Goal: Communication & Community: Answer question/provide support

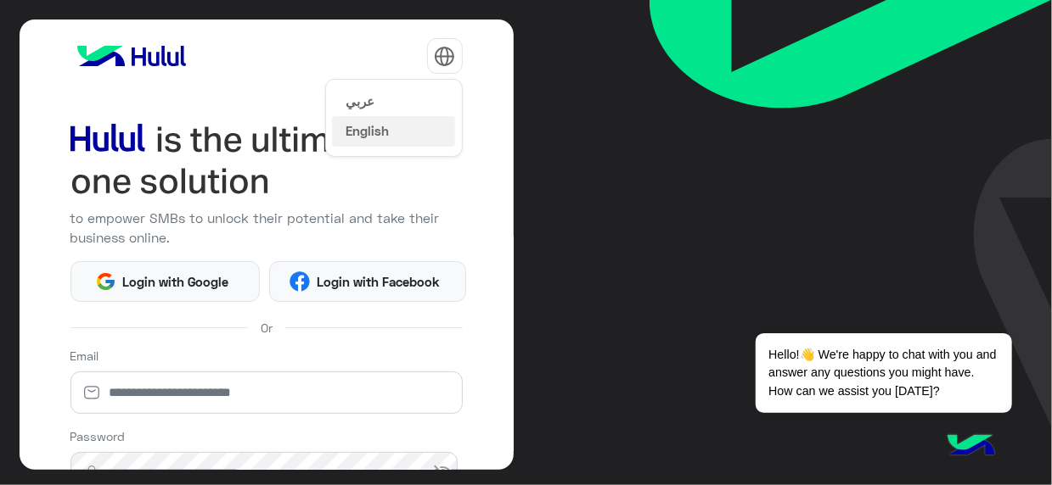
click at [447, 49] on img at bounding box center [444, 56] width 21 height 21
click at [414, 103] on button "عربي" at bounding box center [393, 100] width 123 height 29
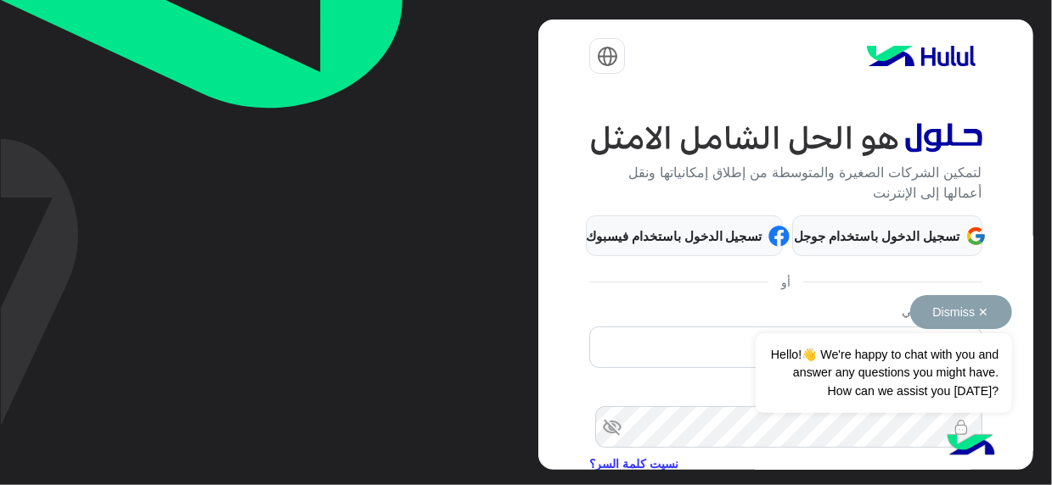
click at [979, 313] on button "Dismiss ✕" at bounding box center [961, 312] width 102 height 34
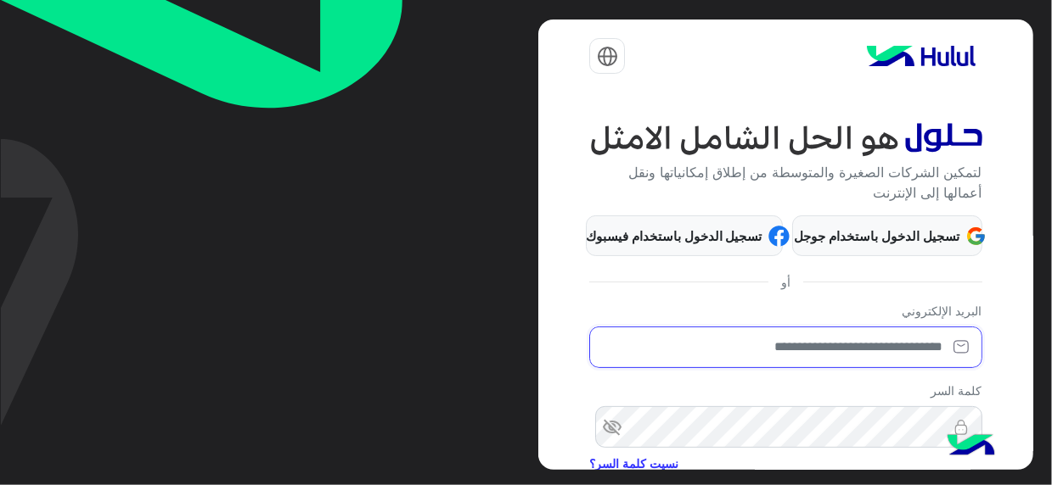
click at [908, 331] on input "email" at bounding box center [785, 348] width 392 height 42
type input "**********"
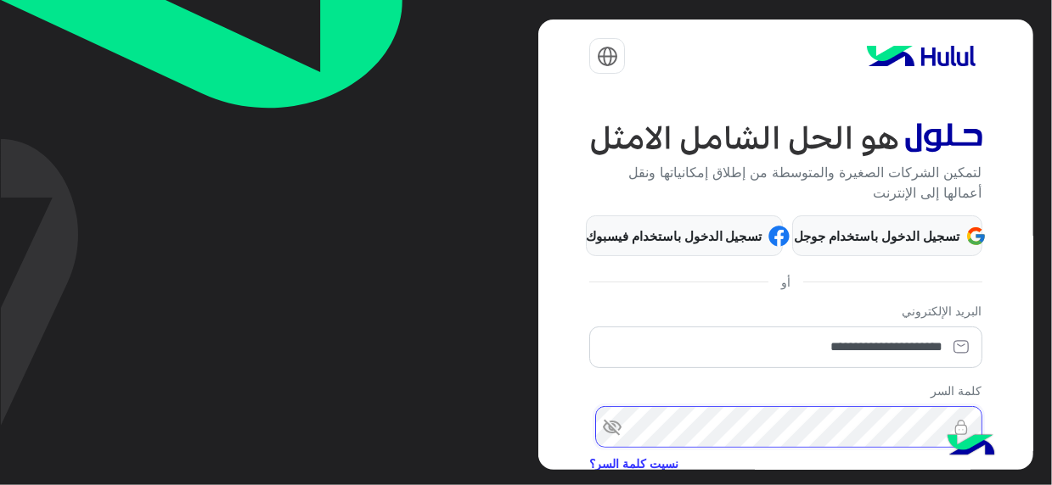
scroll to position [191, 0]
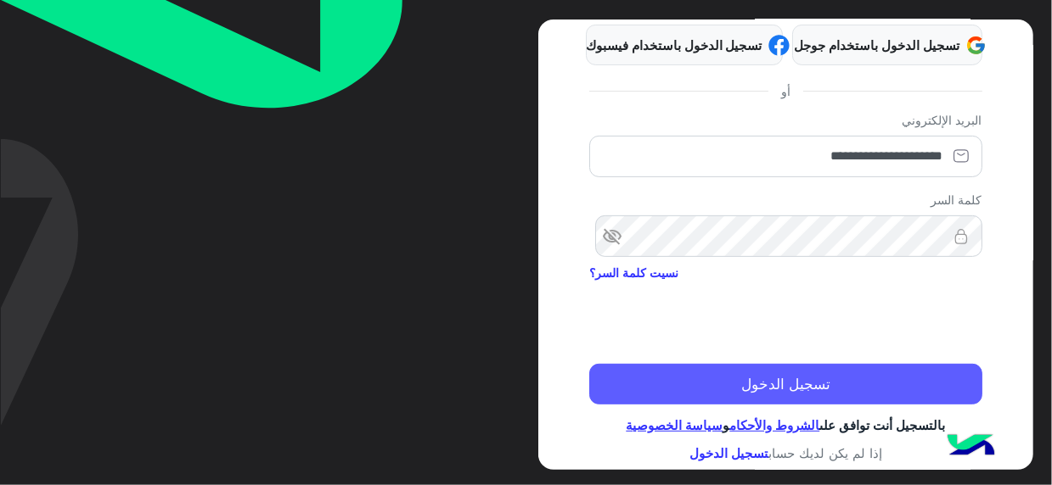
click at [796, 371] on button "تسجيل الدخول" at bounding box center [785, 384] width 392 height 41
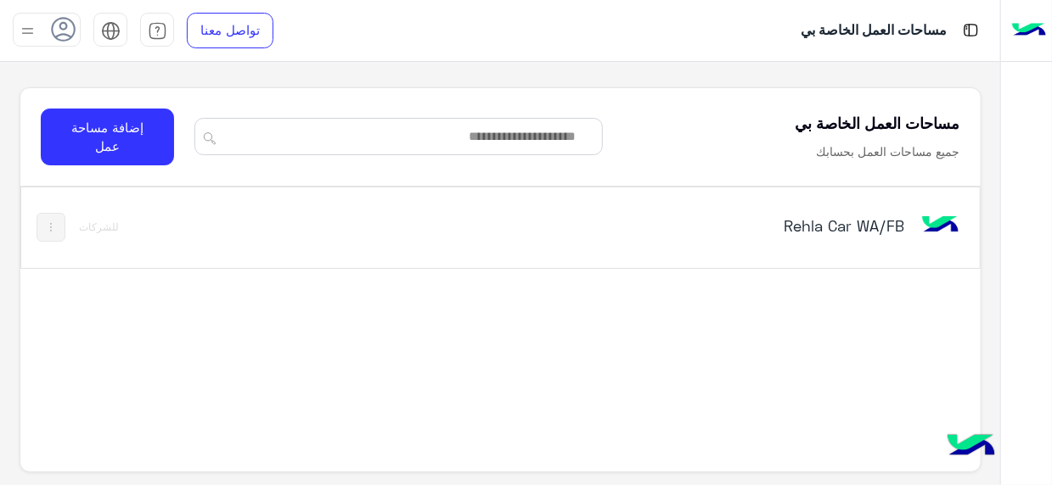
click at [829, 206] on div "Rehla Car WA/FB" at bounding box center [685, 227] width 556 height 49
click at [868, 229] on h5 "Rehla Car WA/FB" at bounding box center [737, 226] width 334 height 20
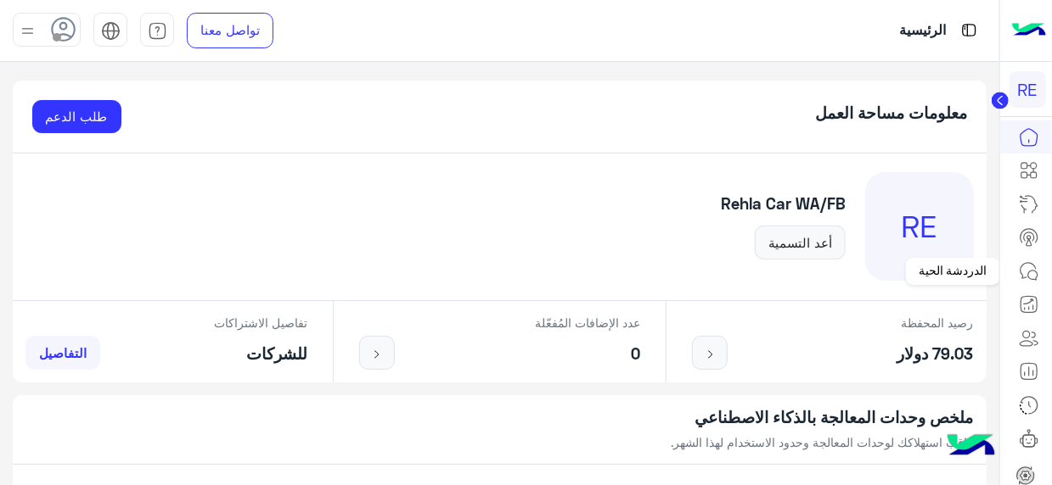
click at [1028, 272] on icon at bounding box center [1028, 271] width 20 height 20
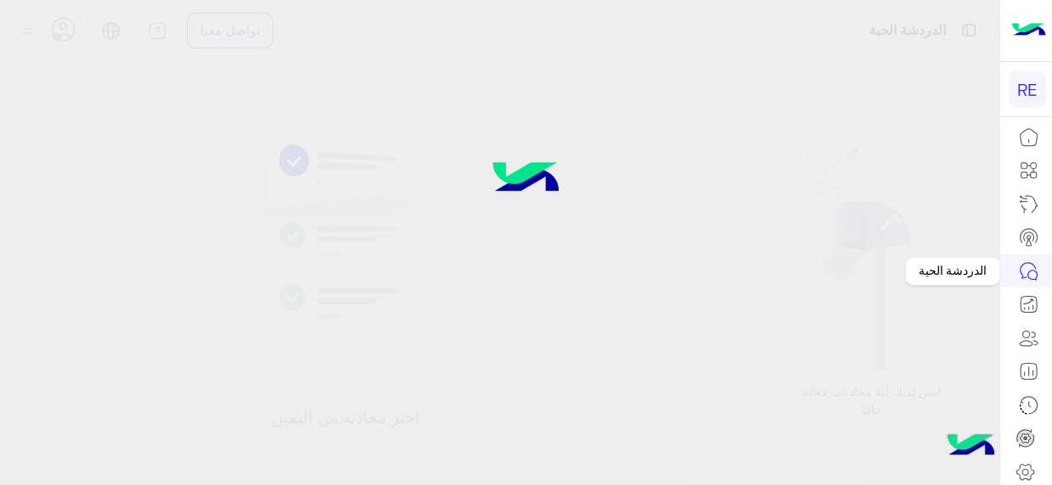
click at [1028, 274] on icon at bounding box center [1032, 275] width 9 height 9
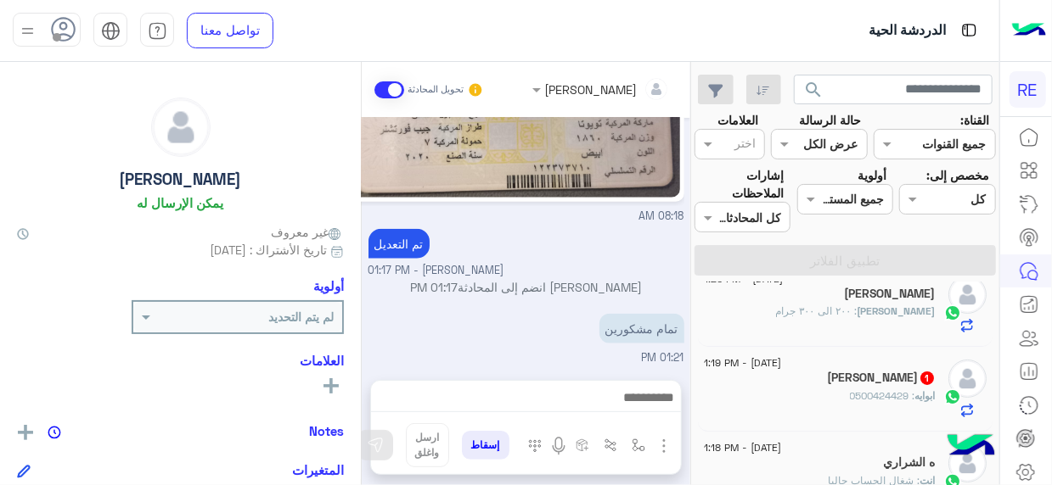
scroll to position [141, 0]
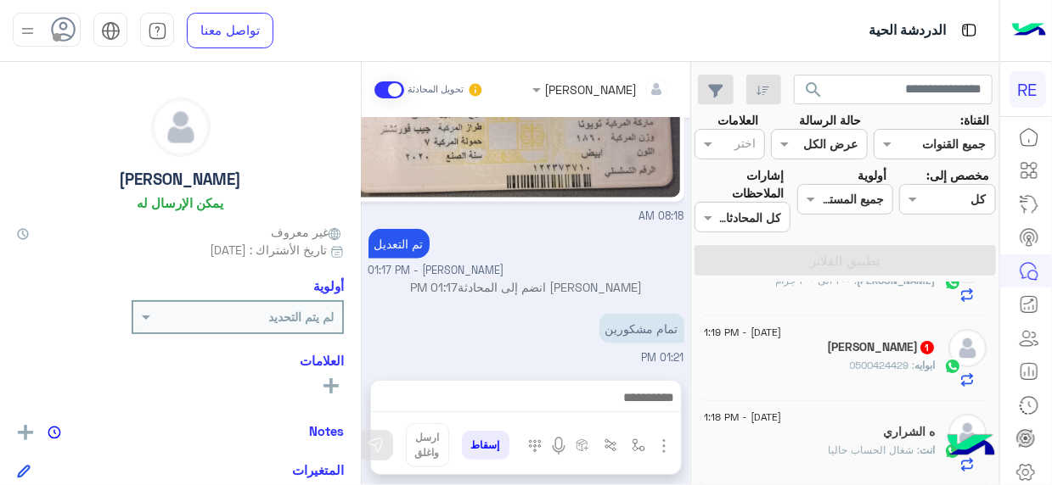
click at [781, 334] on span "[DATE] - 1:19 PM" at bounding box center [742, 332] width 77 height 15
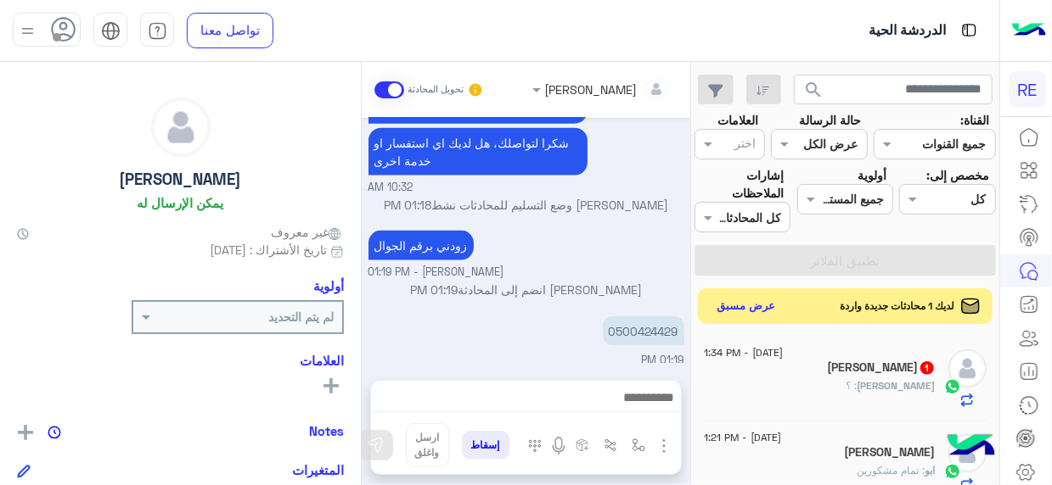
click at [740, 312] on button "عرض مسبق" at bounding box center [745, 306] width 71 height 23
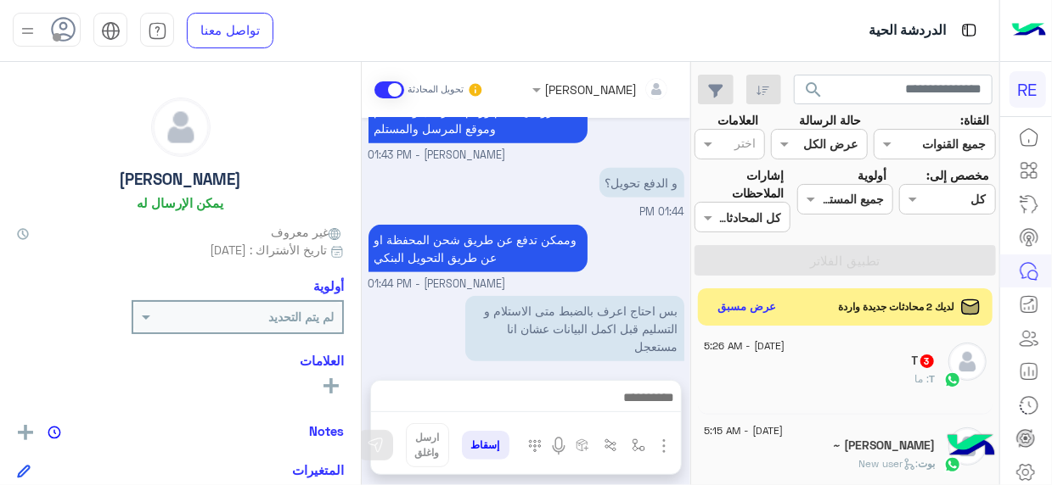
scroll to position [679, 0]
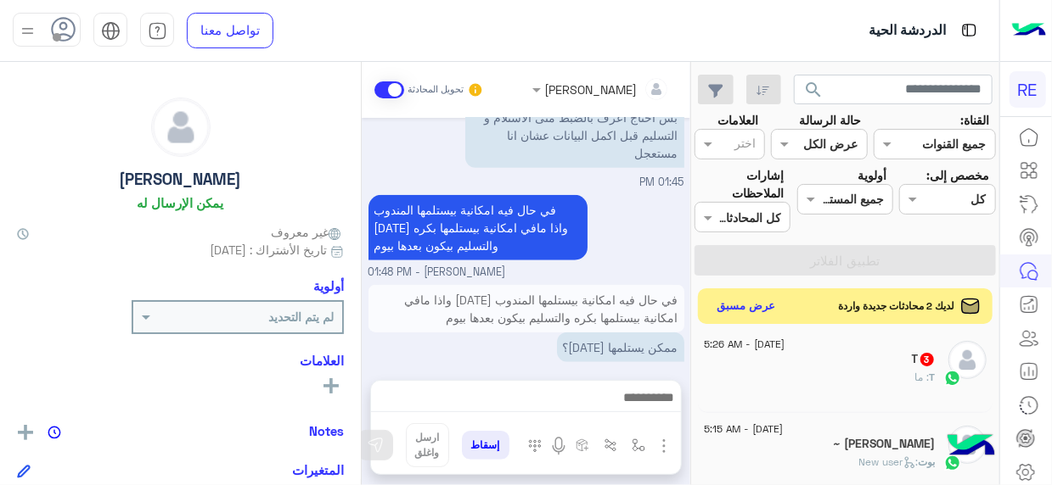
click at [745, 301] on button "عرض مسبق" at bounding box center [745, 306] width 71 height 23
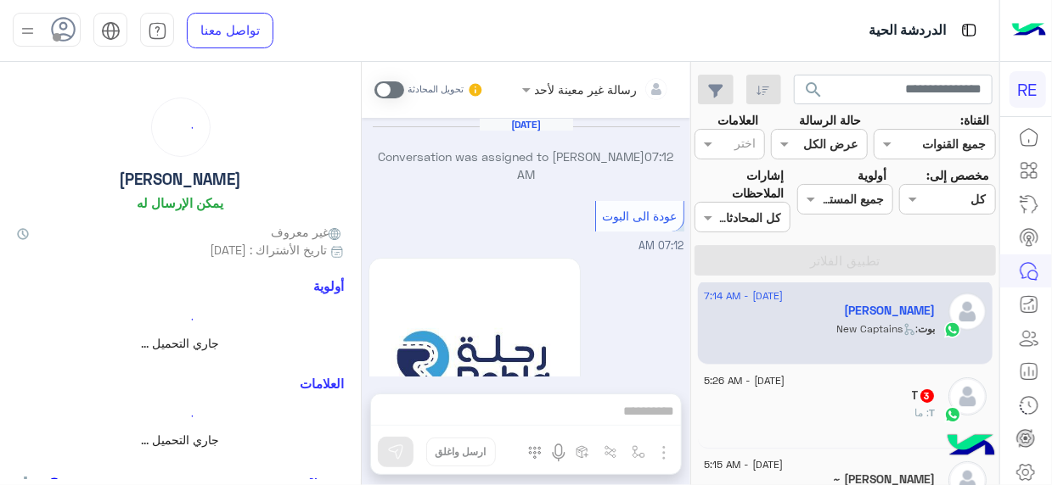
scroll to position [1498, 0]
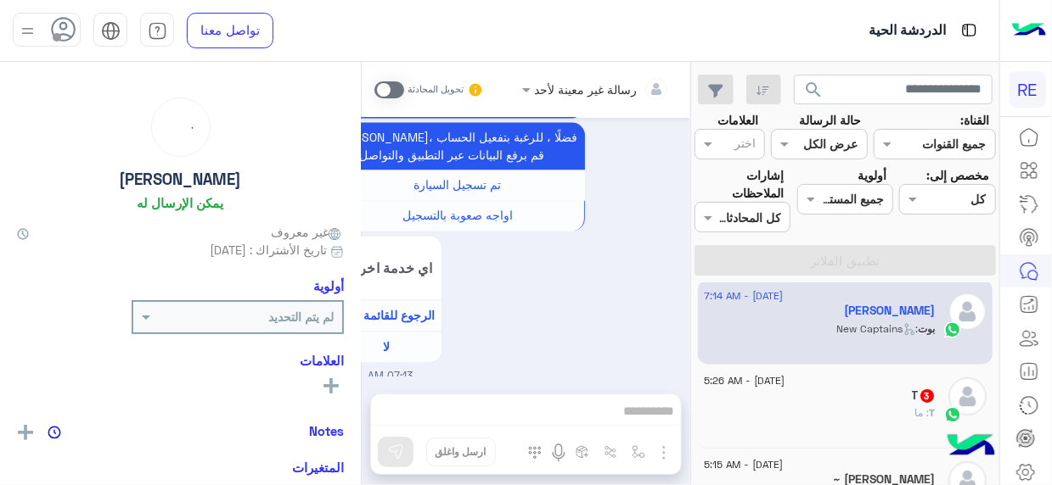
click at [784, 384] on span "[DATE] - 5:26 AM" at bounding box center [744, 380] width 81 height 15
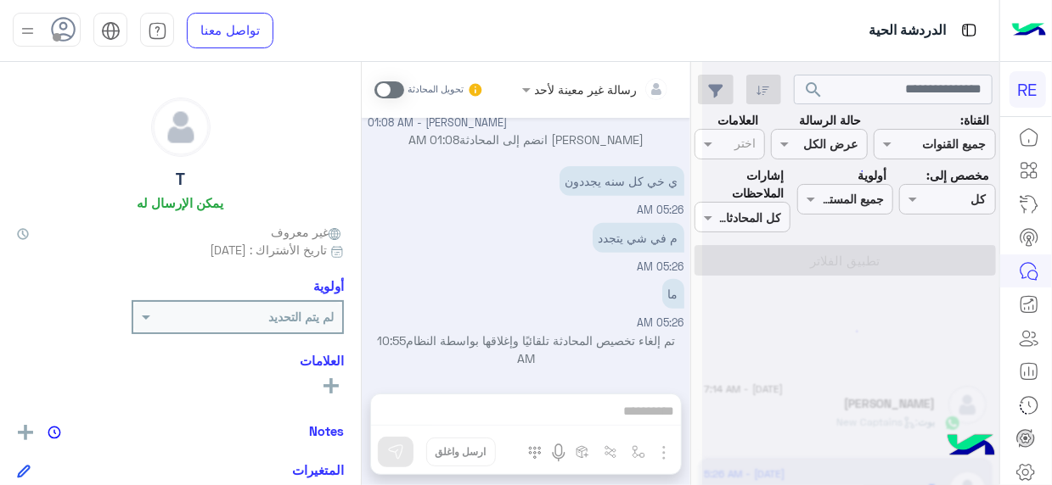
scroll to position [8, 0]
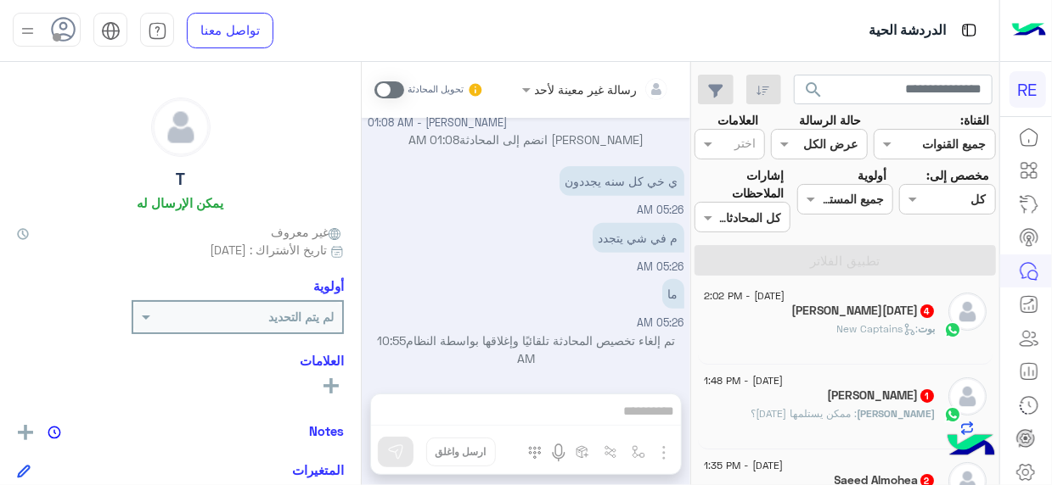
click at [814, 342] on div "بوت : New Captains" at bounding box center [820, 337] width 232 height 30
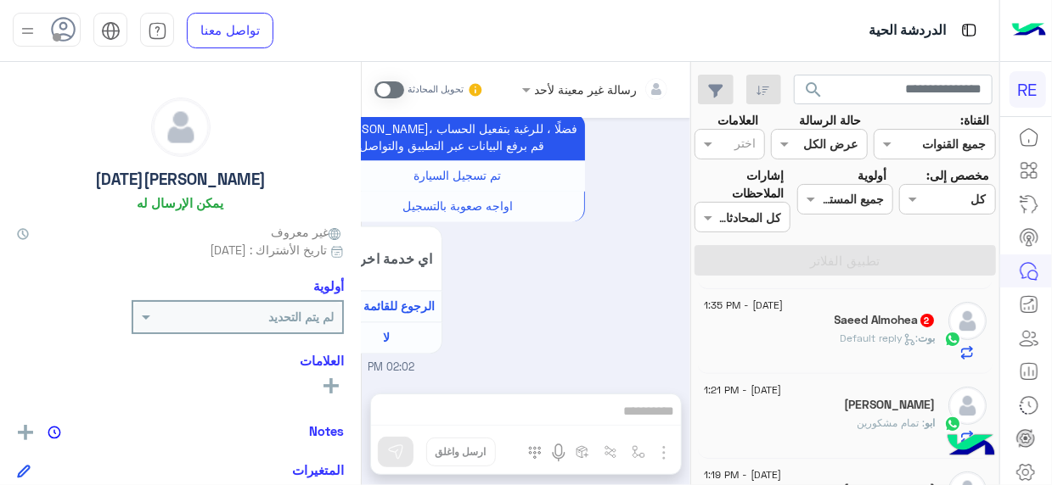
scroll to position [189, 0]
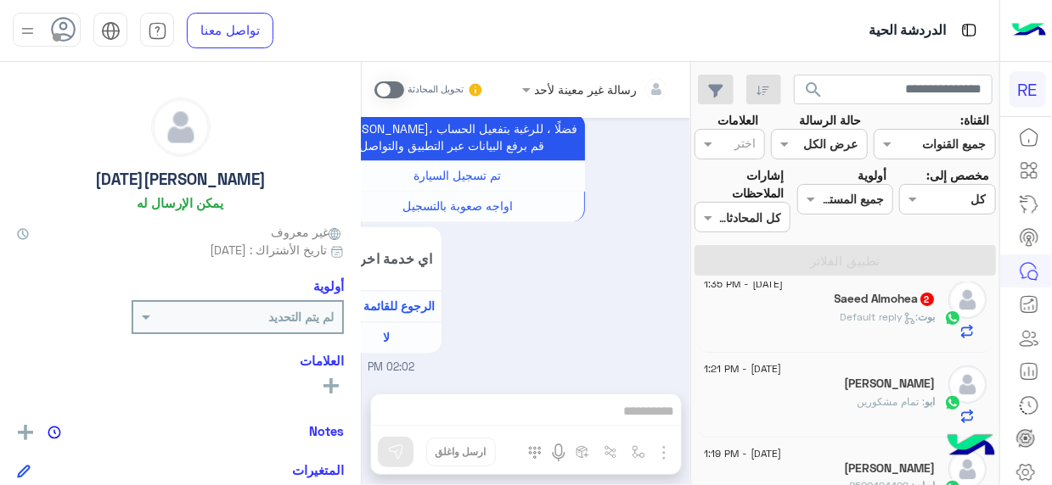
click at [806, 300] on div "Saeed Almohea 2" at bounding box center [820, 301] width 232 height 18
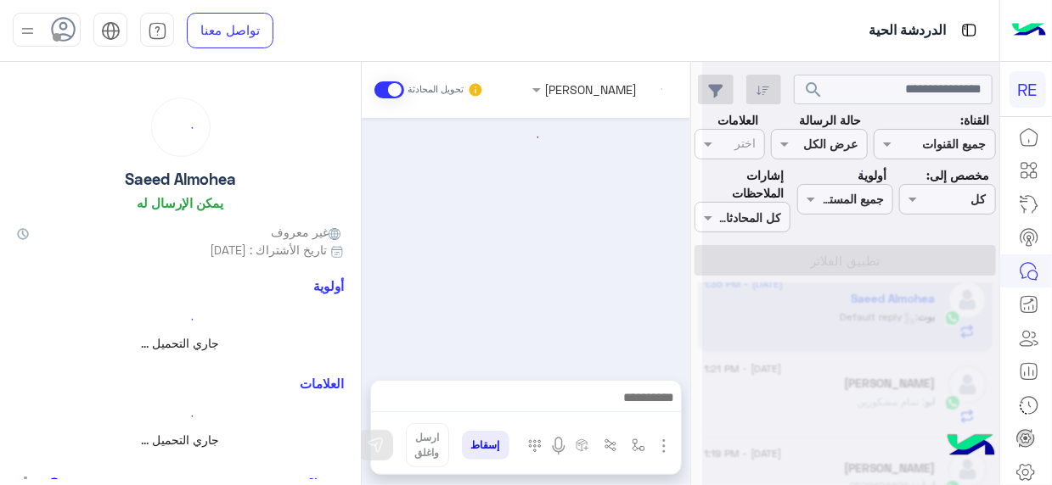
scroll to position [167, 0]
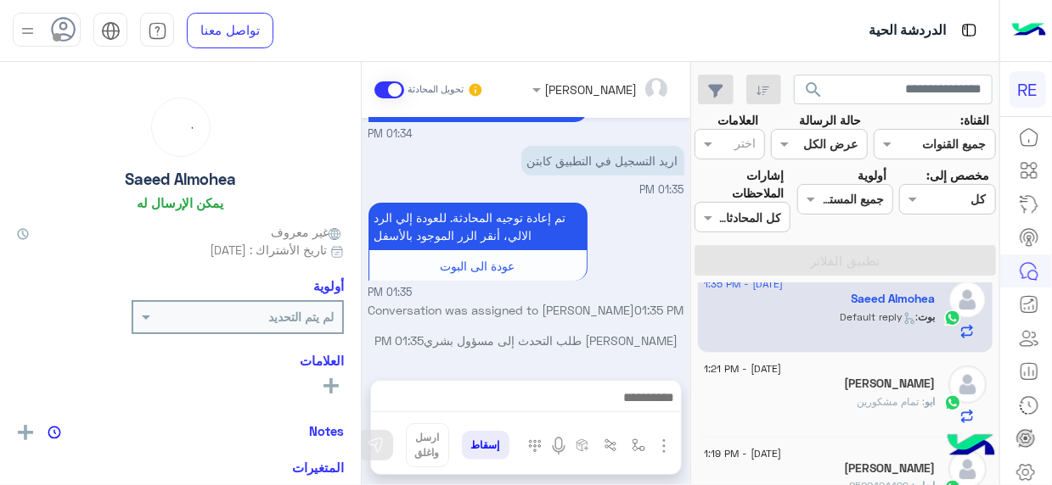
drag, startPoint x: 702, startPoint y: 324, endPoint x: 688, endPoint y: 324, distance: 13.6
click at [688, 324] on mat-drawer-container "search القناة: القناه جميع القنوات حالة الرسالة القناه عرض الكل العلامات اختر م…" at bounding box center [499, 277] width 999 height 430
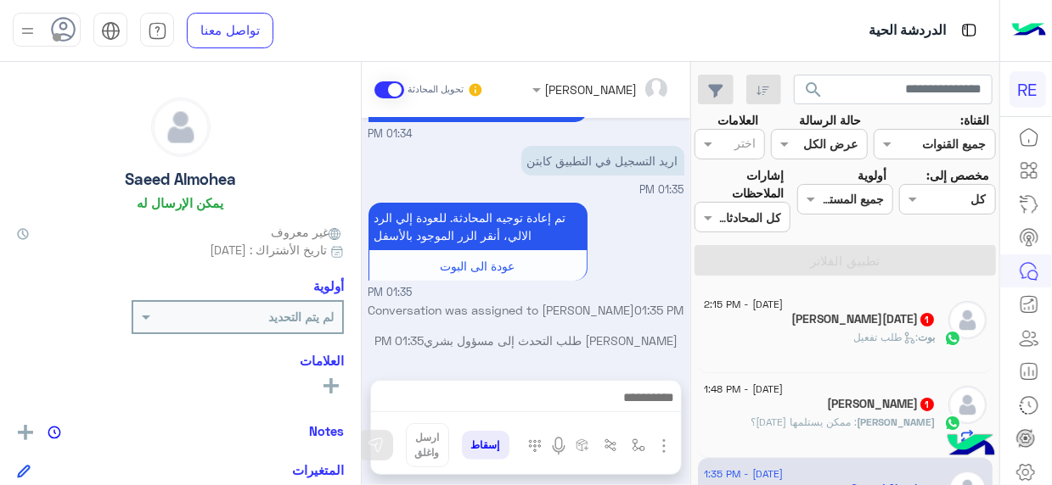
click at [519, 334] on p "[PERSON_NAME] طلب التحدث إلى مسؤول بشري 01:35 PM" at bounding box center [526, 341] width 316 height 18
click at [830, 317] on div "[PERSON_NAME][DATE]" at bounding box center [820, 321] width 232 height 18
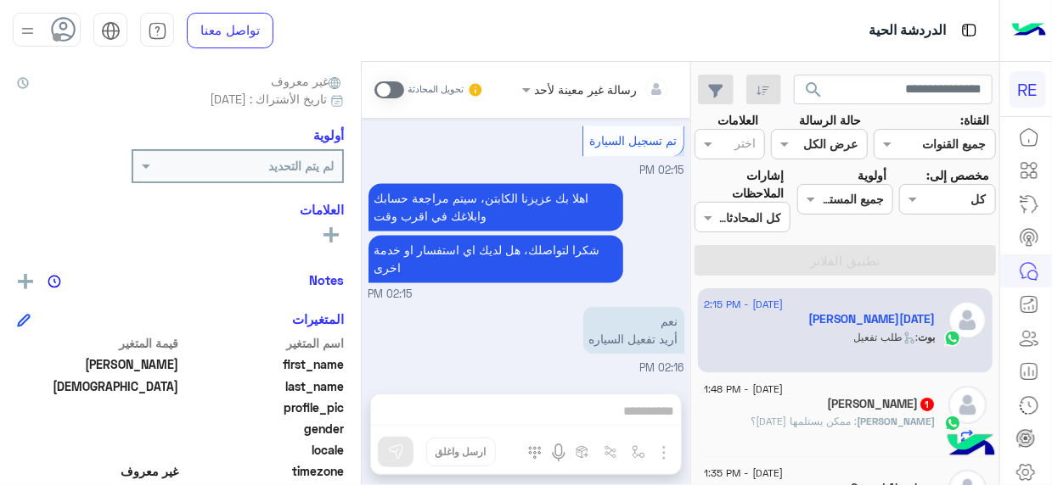
scroll to position [159, 0]
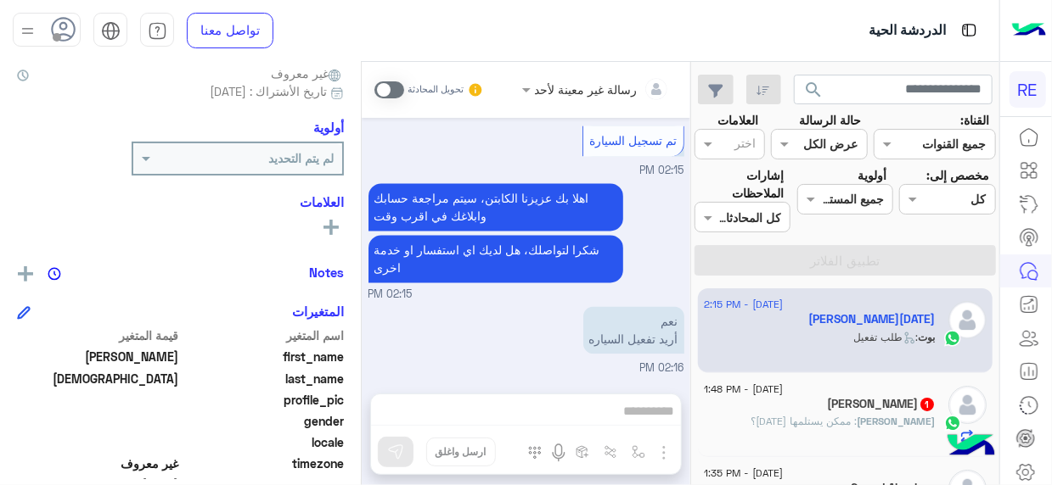
click at [395, 87] on span at bounding box center [389, 89] width 30 height 17
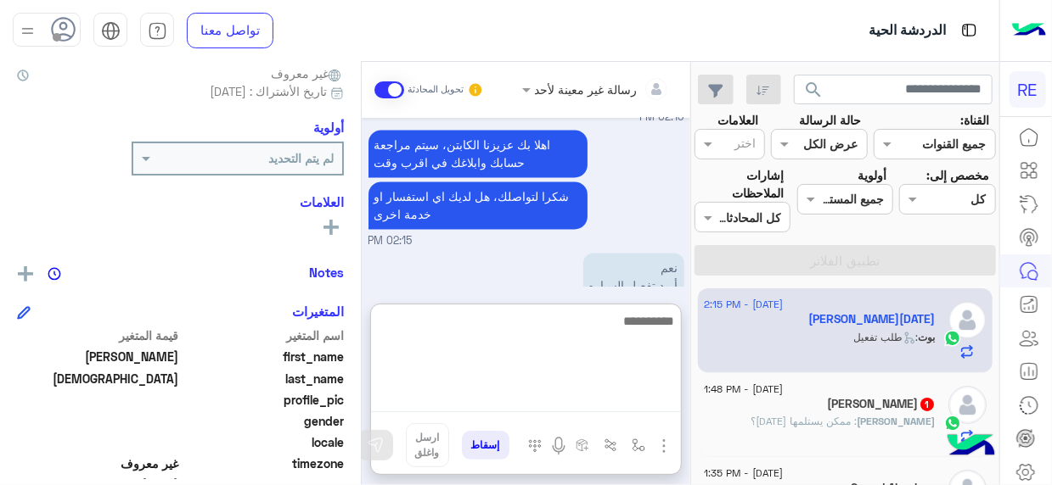
click at [651, 402] on textarea at bounding box center [526, 362] width 310 height 102
type textarea "**********"
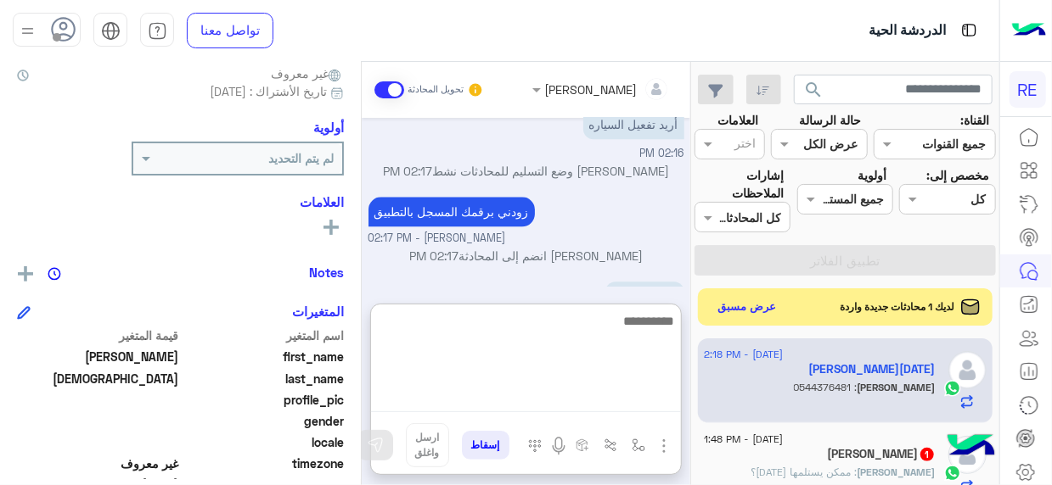
scroll to position [1930, 0]
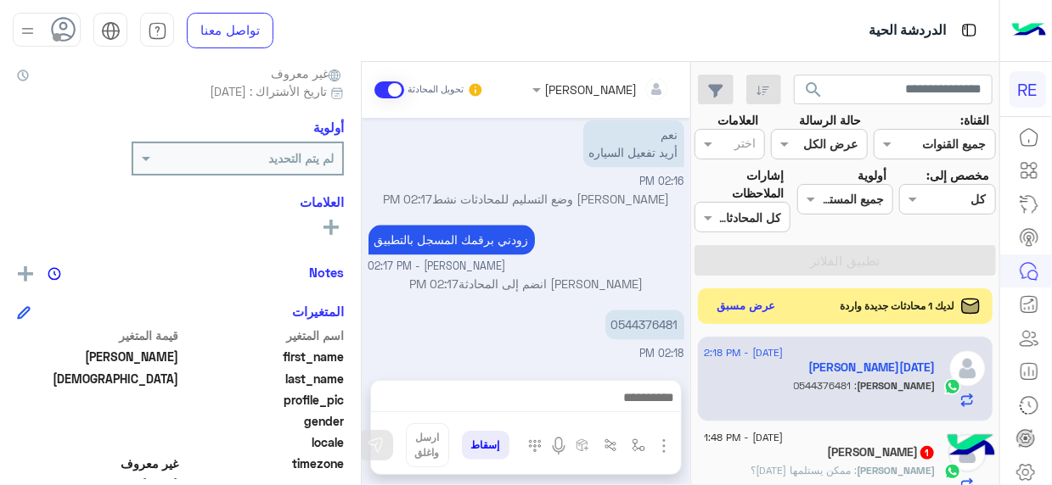
click at [739, 307] on button "عرض مسبق" at bounding box center [745, 306] width 71 height 23
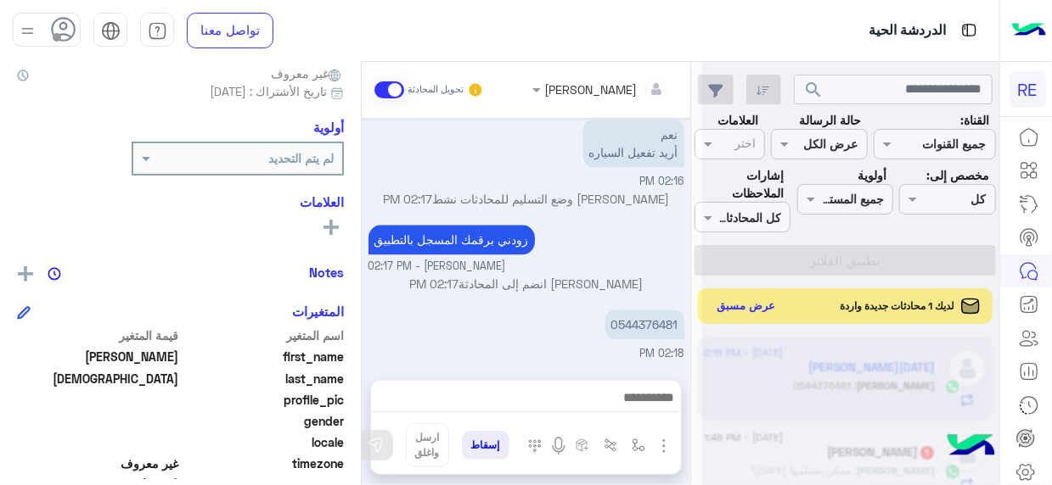
scroll to position [1854, 0]
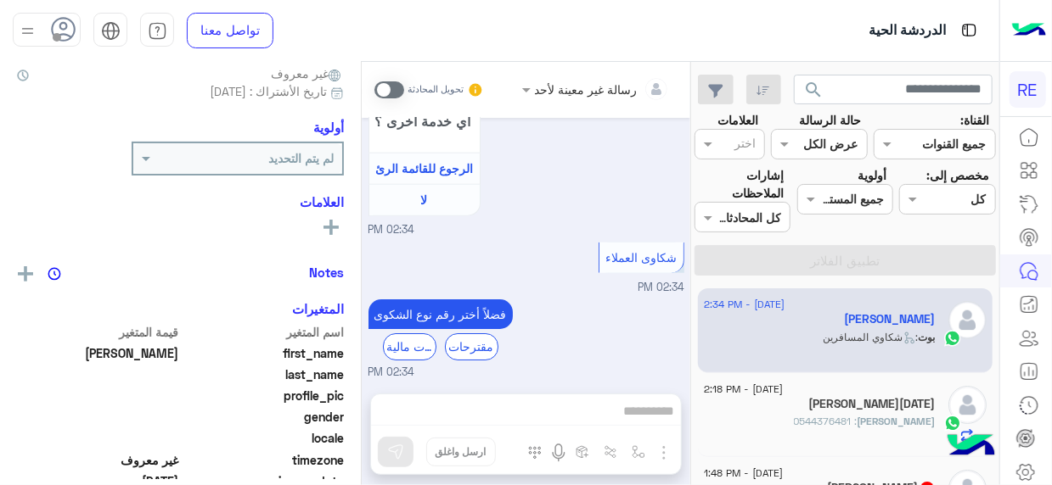
scroll to position [1091, 0]
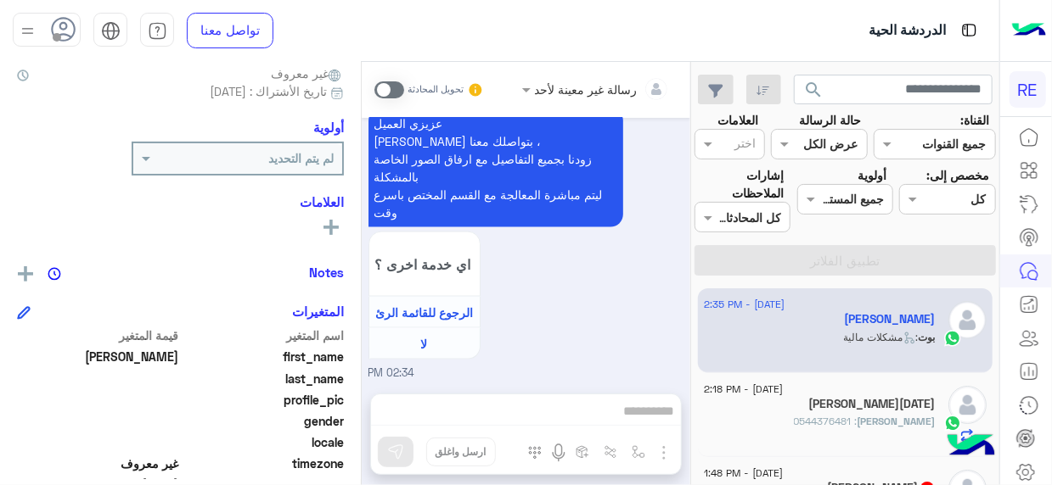
click at [832, 421] on div "[PERSON_NAME] : 0544376481" at bounding box center [820, 429] width 232 height 30
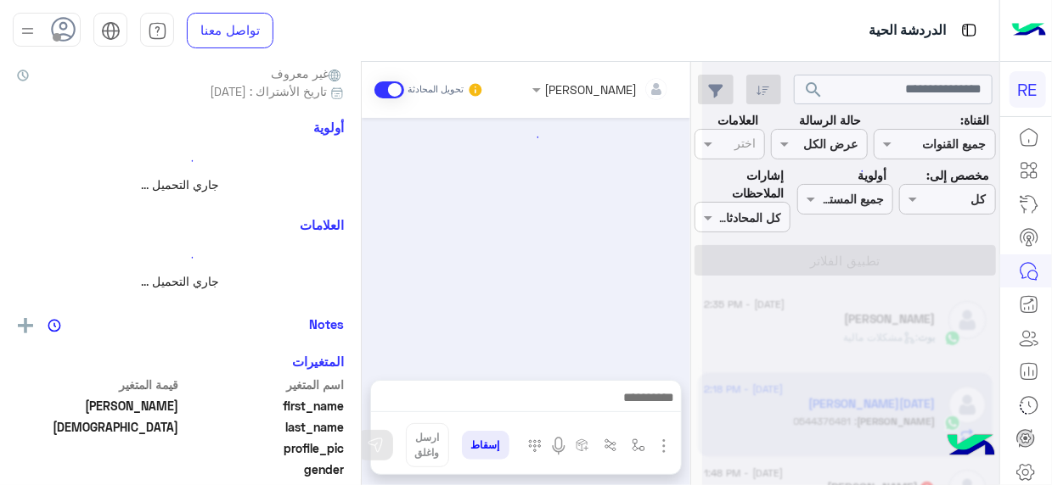
scroll to position [1104, 0]
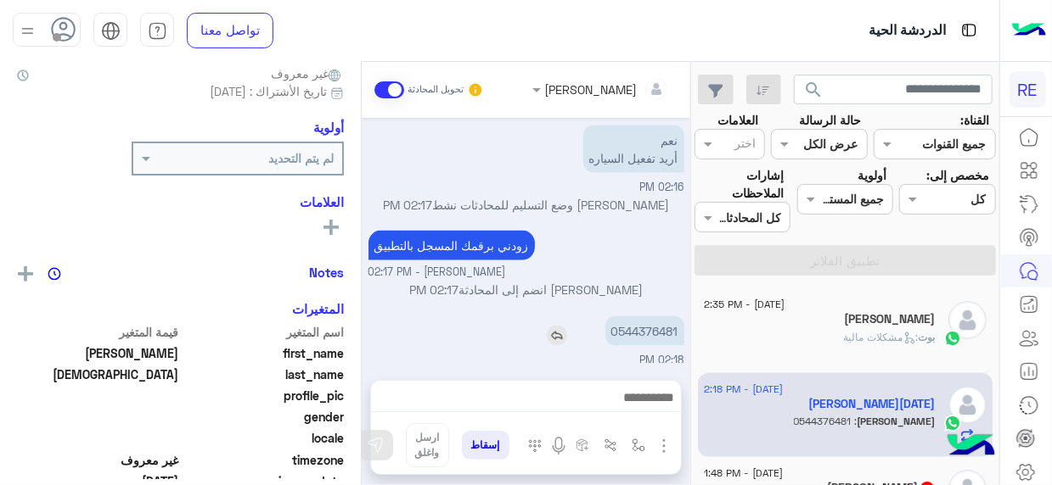
click at [660, 336] on p "0544376481" at bounding box center [644, 332] width 79 height 30
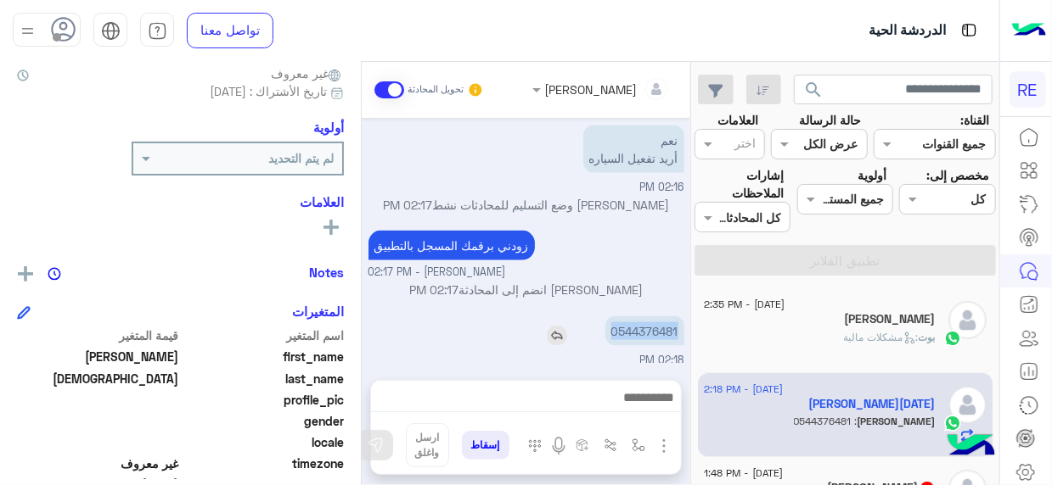
copy p "0544376481"
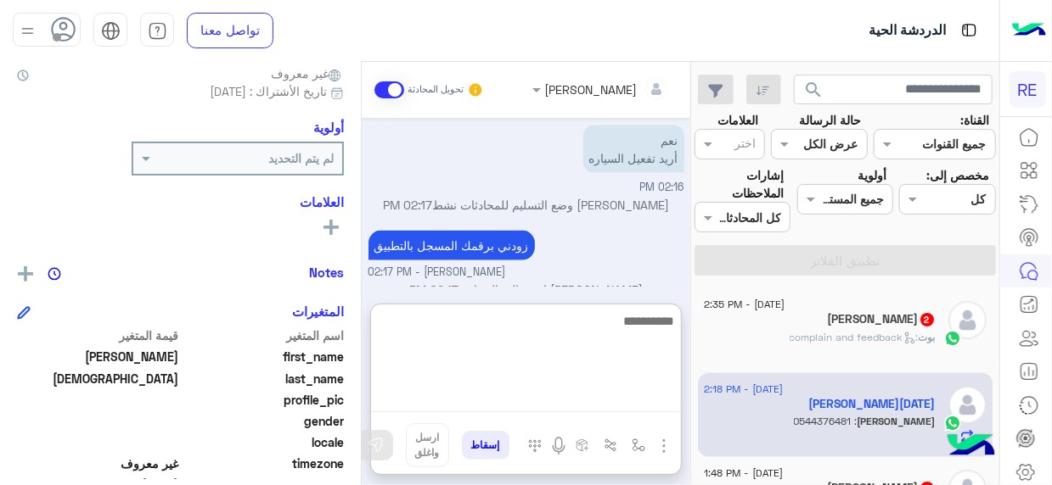
click at [652, 397] on textarea at bounding box center [526, 362] width 310 height 102
type textarea "*"
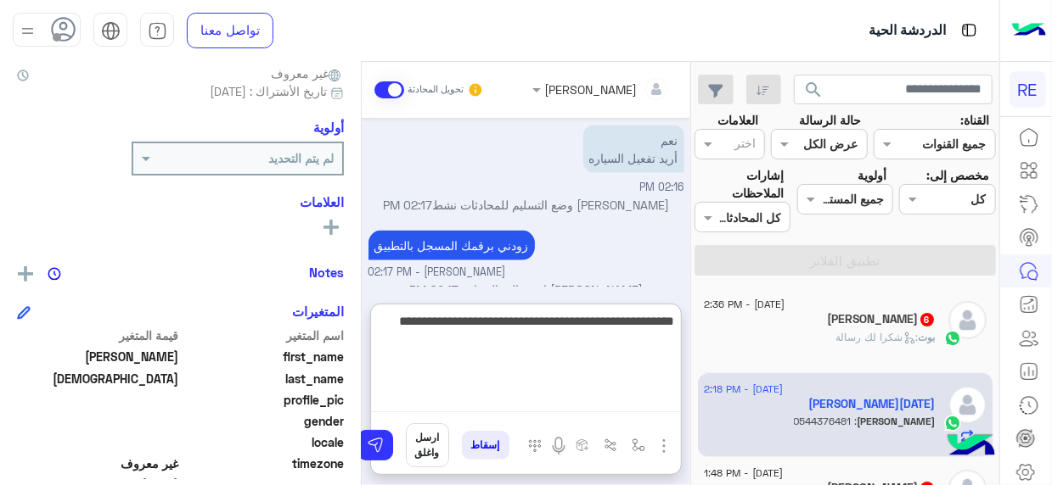
type textarea "**********"
click at [433, 344] on textarea "**********" at bounding box center [526, 362] width 310 height 102
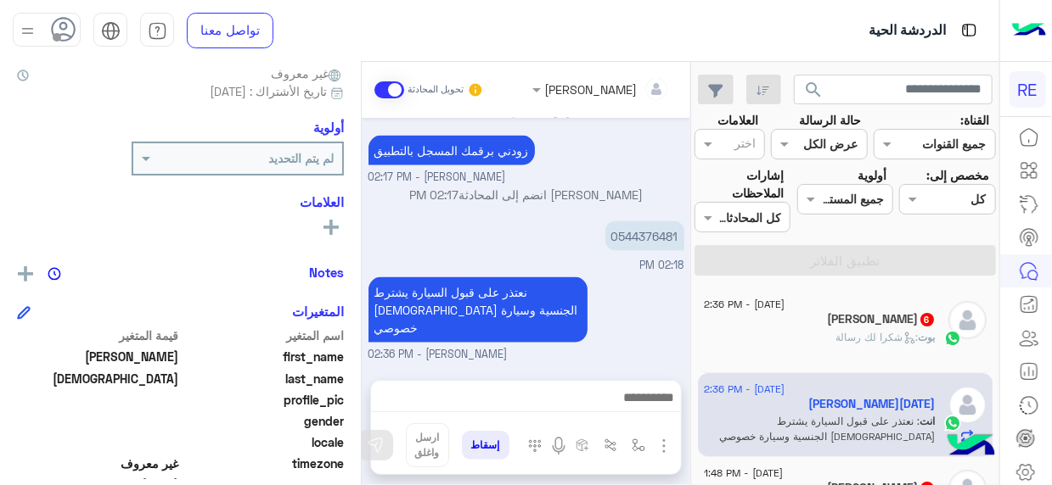
scroll to position [0, 0]
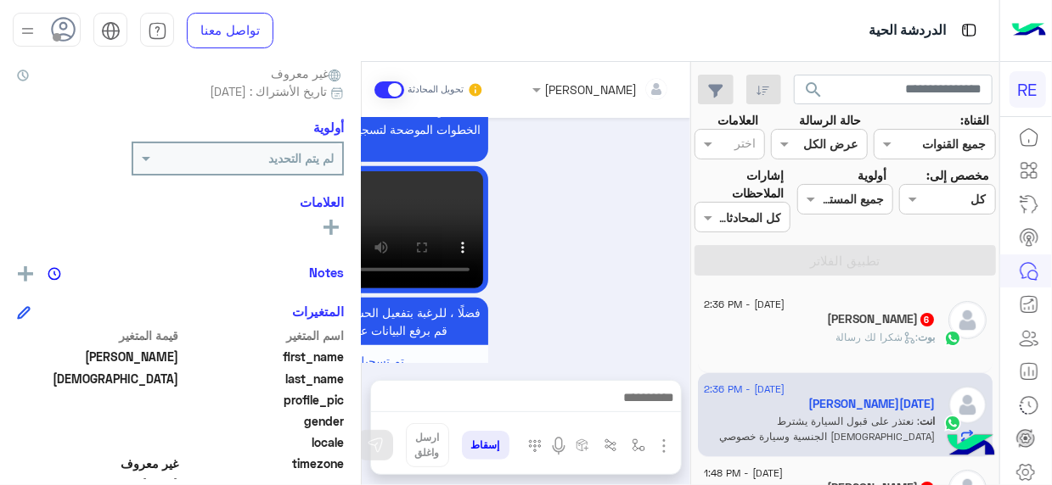
click at [794, 346] on div "بوت : شكرا لك رسالة" at bounding box center [820, 345] width 232 height 30
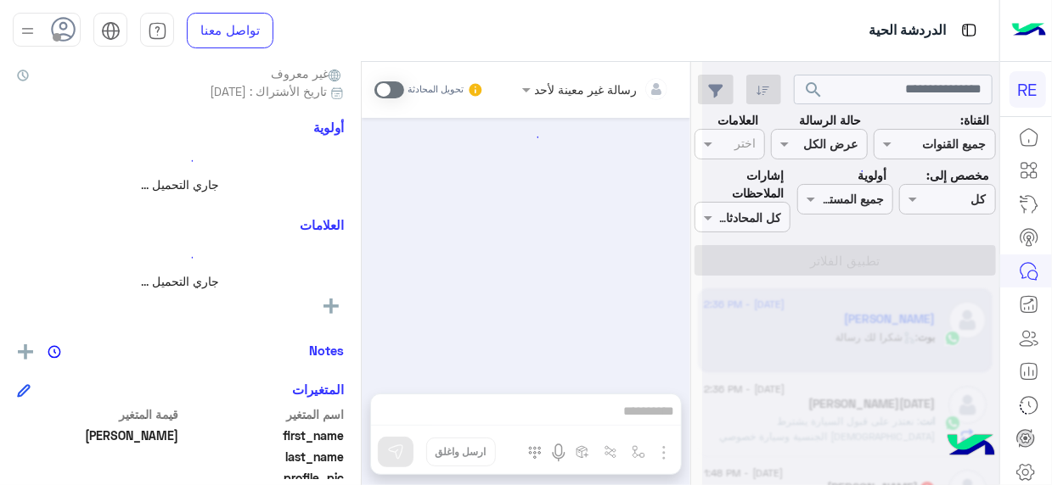
scroll to position [717, 0]
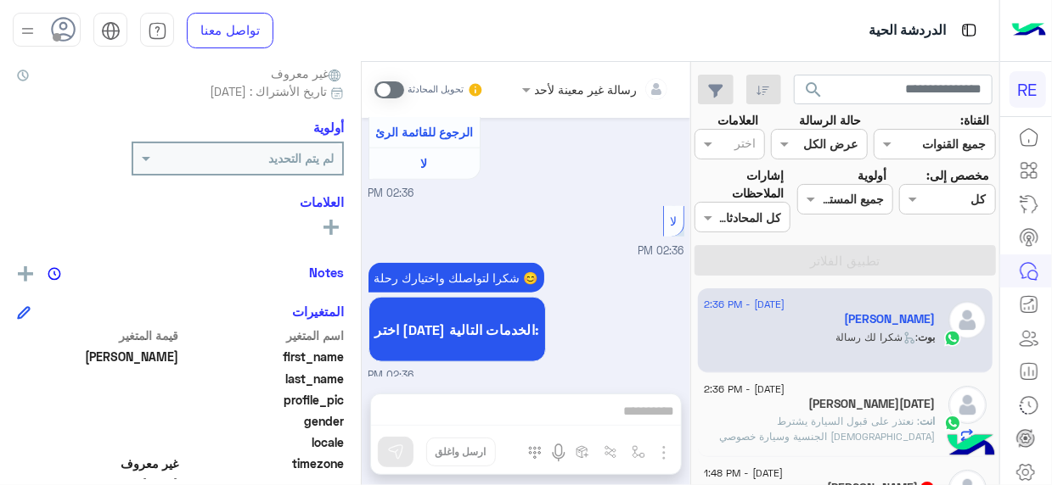
click at [693, 302] on mat-drawer-container "search القناة: القناه جميع القنوات حالة الرسالة القناه عرض الكل العلامات اختر م…" at bounding box center [499, 277] width 999 height 430
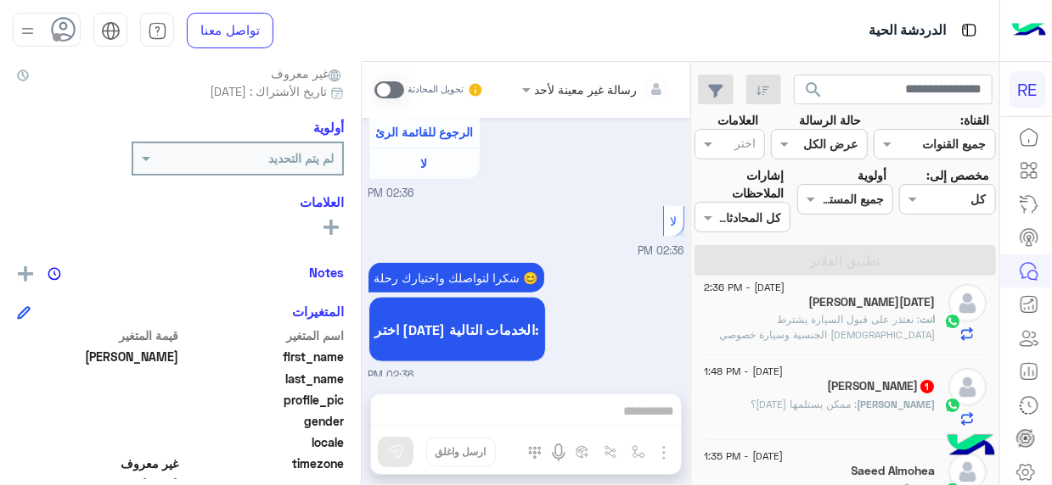
scroll to position [0, 0]
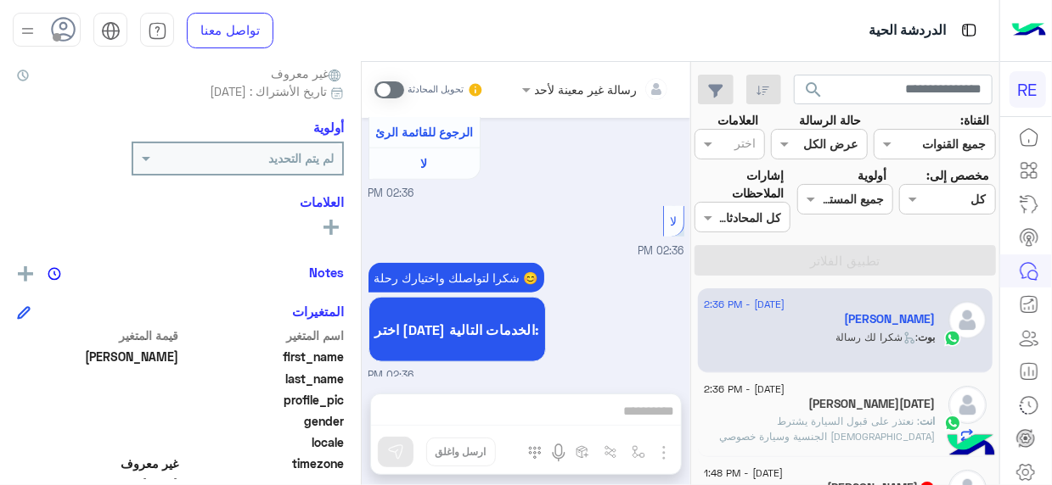
click at [603, 300] on div "شكرا لتواصلك واختيارك رحلة 😊 اختر [DATE] الخدمات التالية: 02:36 PM" at bounding box center [526, 322] width 316 height 126
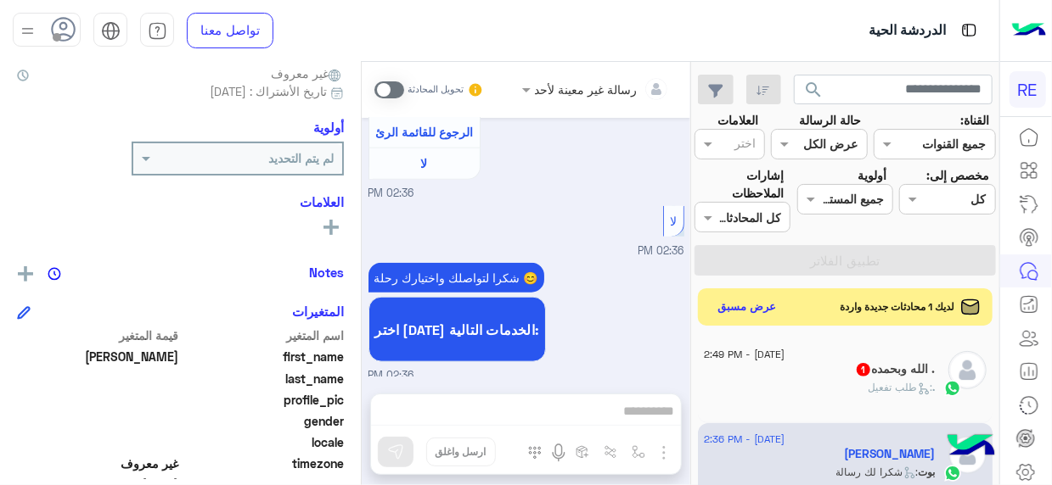
click at [883, 367] on h5 ". الله وبحمده 1" at bounding box center [895, 369] width 81 height 14
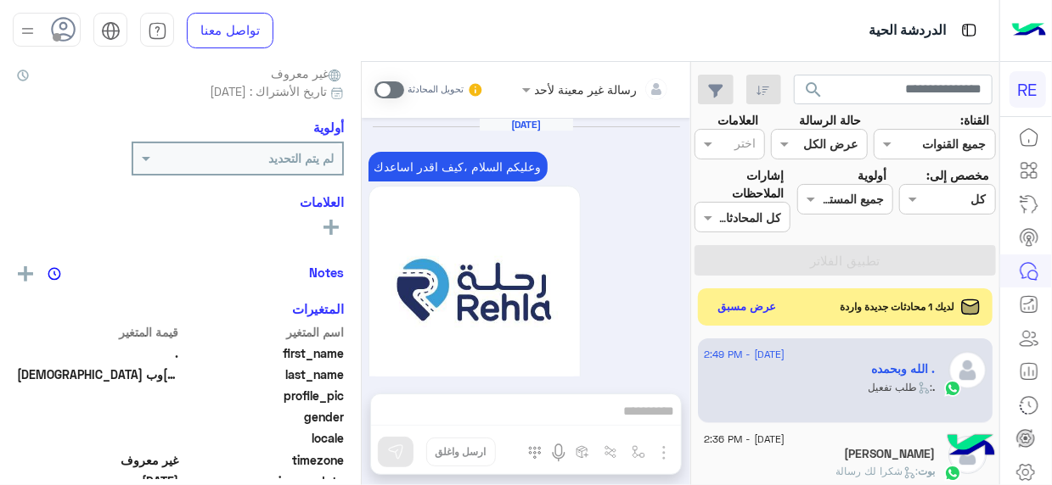
scroll to position [1650, 0]
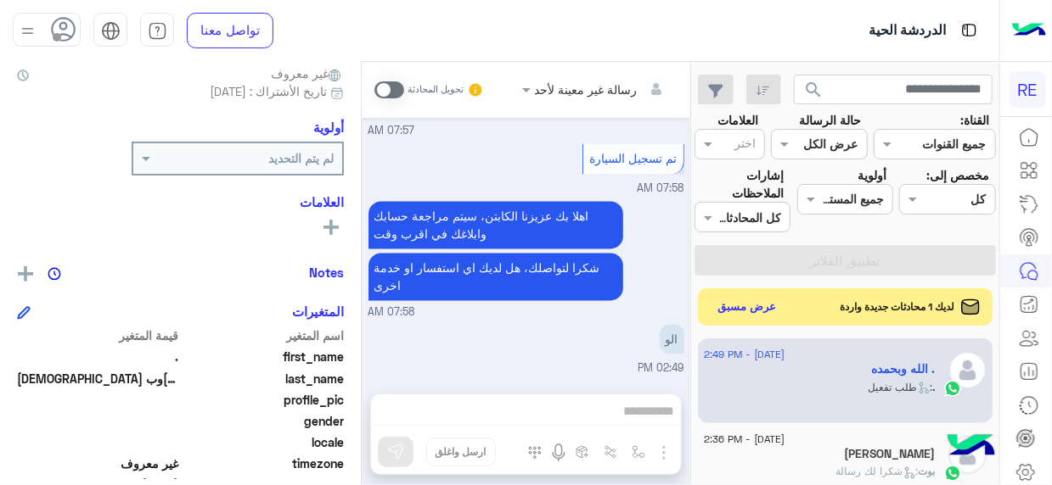
click at [396, 81] on span at bounding box center [389, 89] width 30 height 17
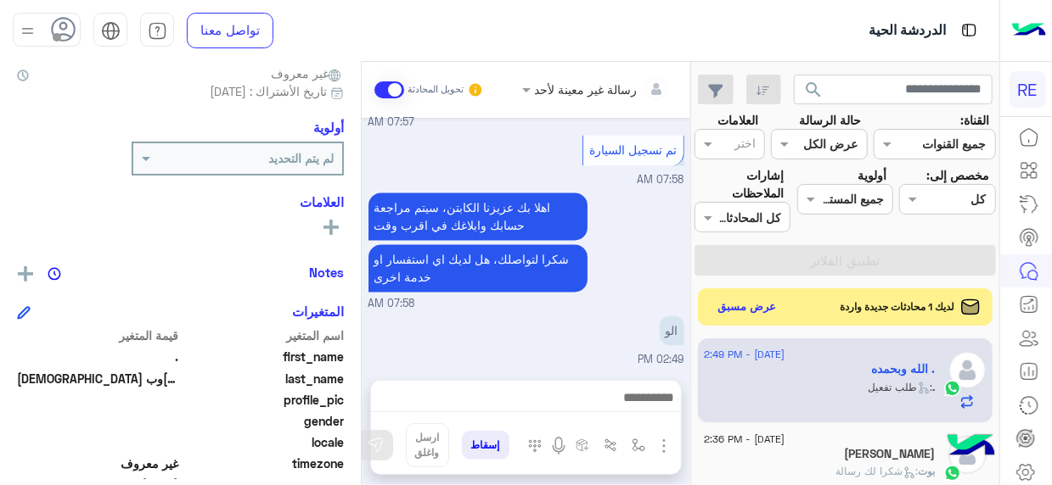
scroll to position [1694, 0]
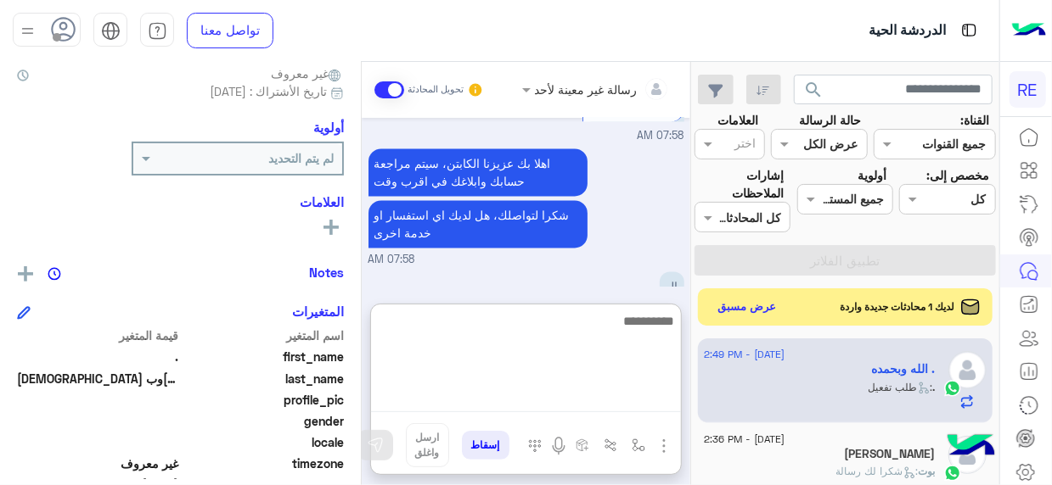
click at [661, 390] on textarea at bounding box center [526, 362] width 310 height 102
type textarea "**********"
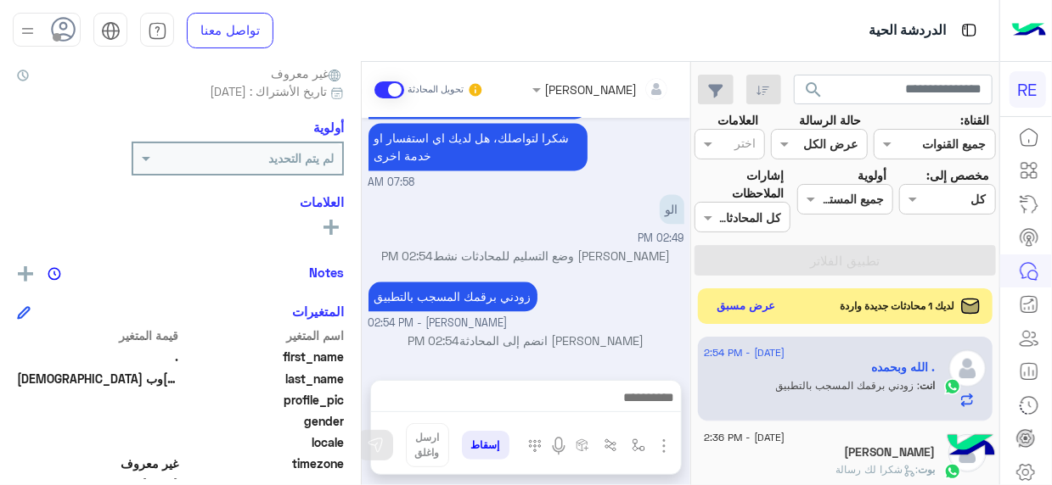
scroll to position [1780, 0]
click at [724, 308] on button "عرض مسبق" at bounding box center [745, 306] width 71 height 23
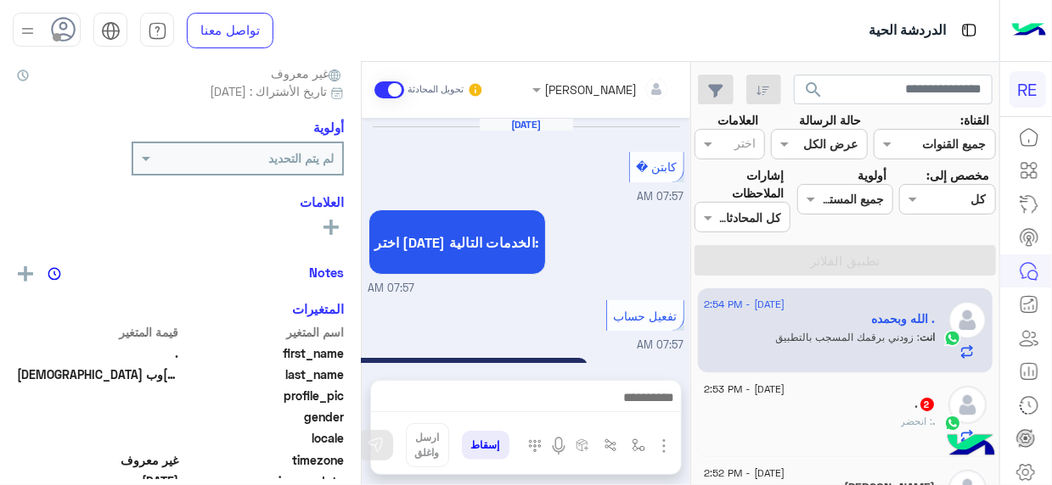
scroll to position [1087, 0]
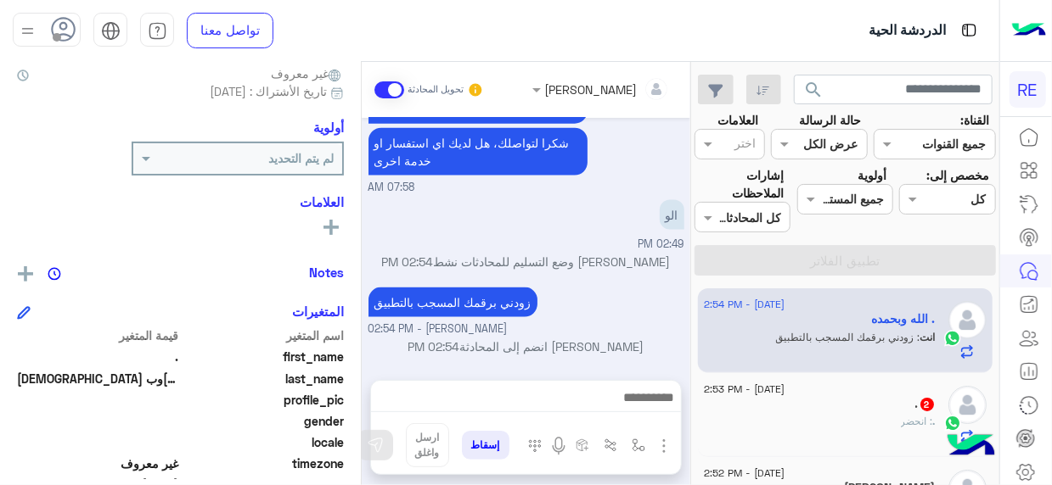
click at [839, 404] on div ". 2" at bounding box center [820, 406] width 232 height 18
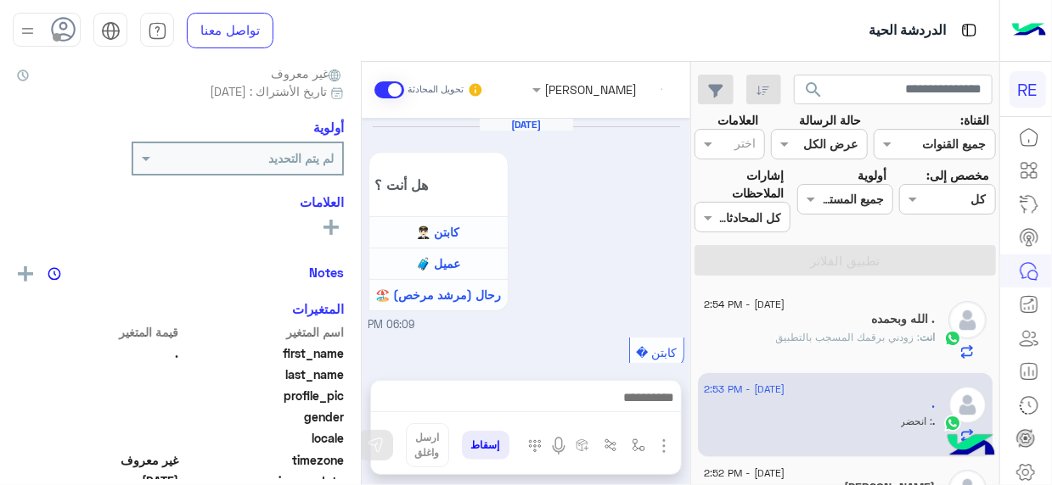
scroll to position [537, 0]
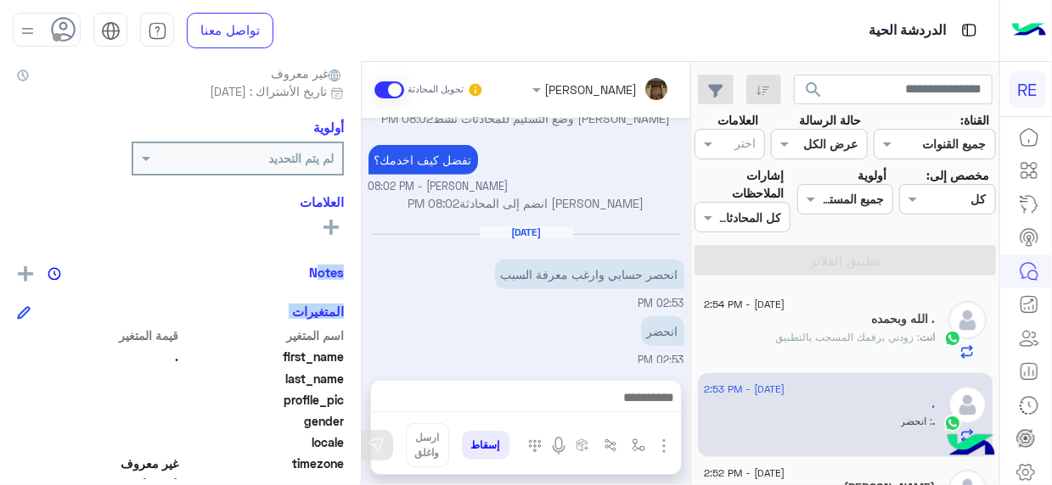
drag, startPoint x: 361, startPoint y: 321, endPoint x: 361, endPoint y: 276, distance: 45.0
click at [361, 276] on mat-drawer ". يمكن الإرسال له غير معروف تاريخ الأشتراك : [DATE] أولوية لم يتم التحديد العلا…" at bounding box center [181, 277] width 362 height 430
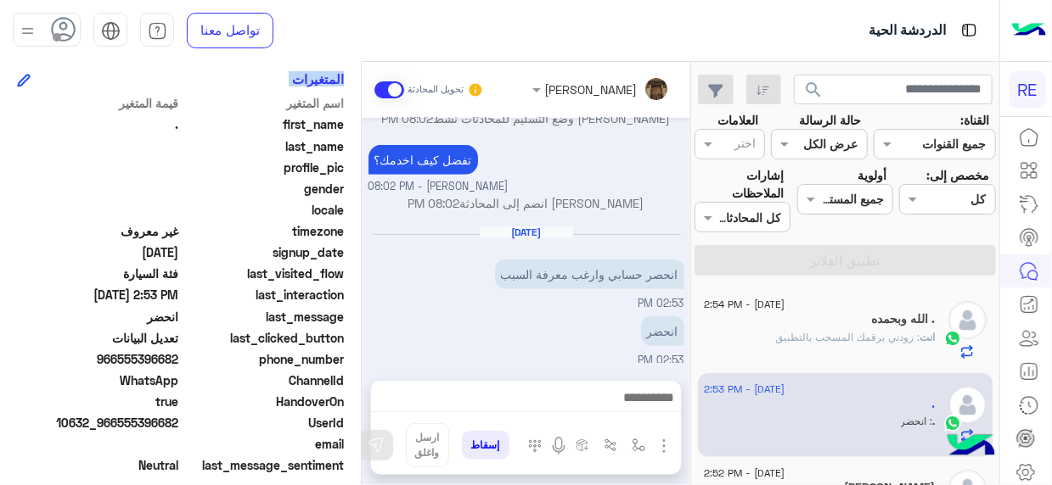
scroll to position [400, 0]
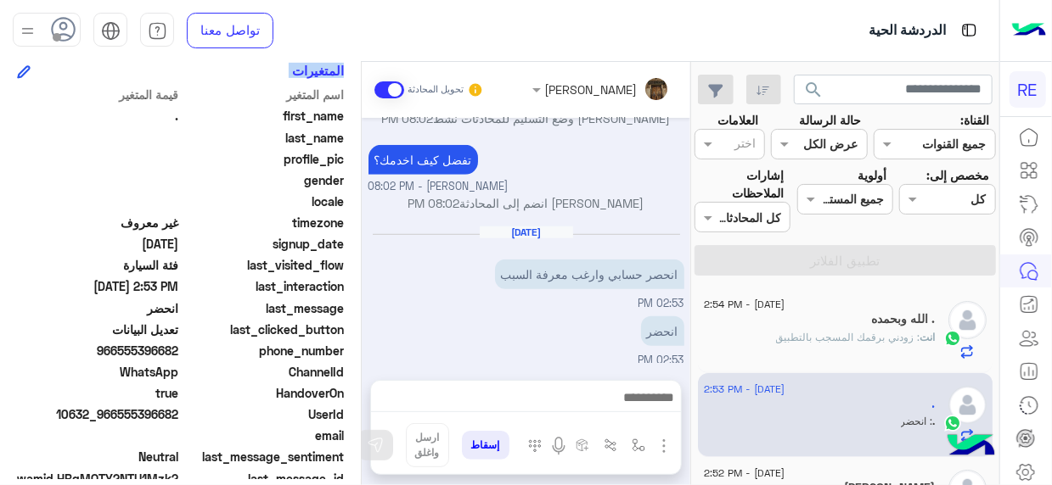
drag, startPoint x: 121, startPoint y: 348, endPoint x: 177, endPoint y: 350, distance: 56.0
click at [177, 350] on span "966555396682" at bounding box center [98, 351] width 162 height 18
copy span "555396682"
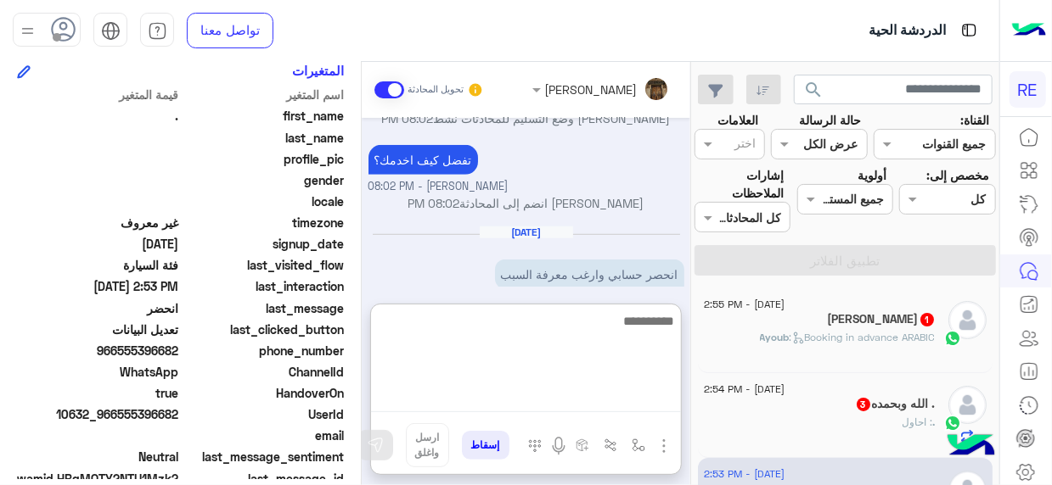
click at [659, 394] on textarea at bounding box center [526, 362] width 310 height 102
type textarea "**********"
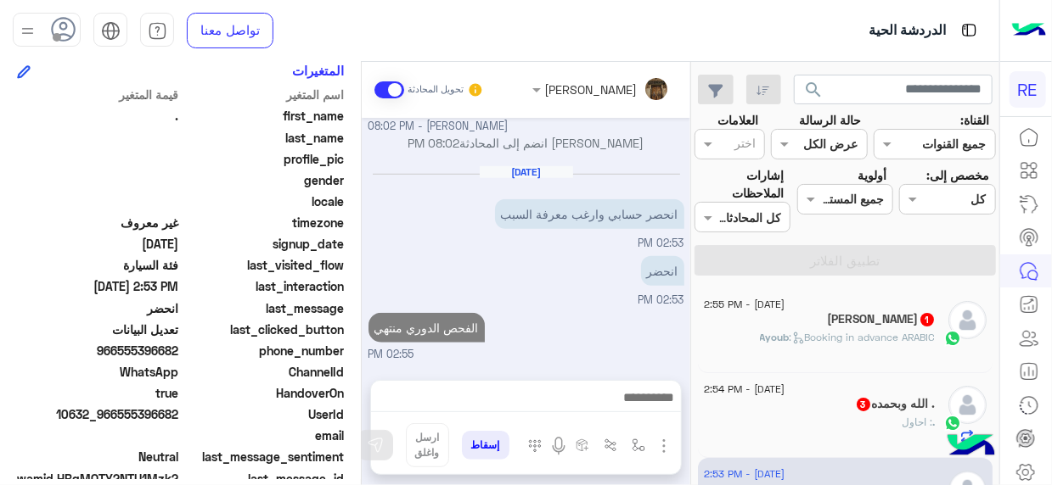
scroll to position [0, 0]
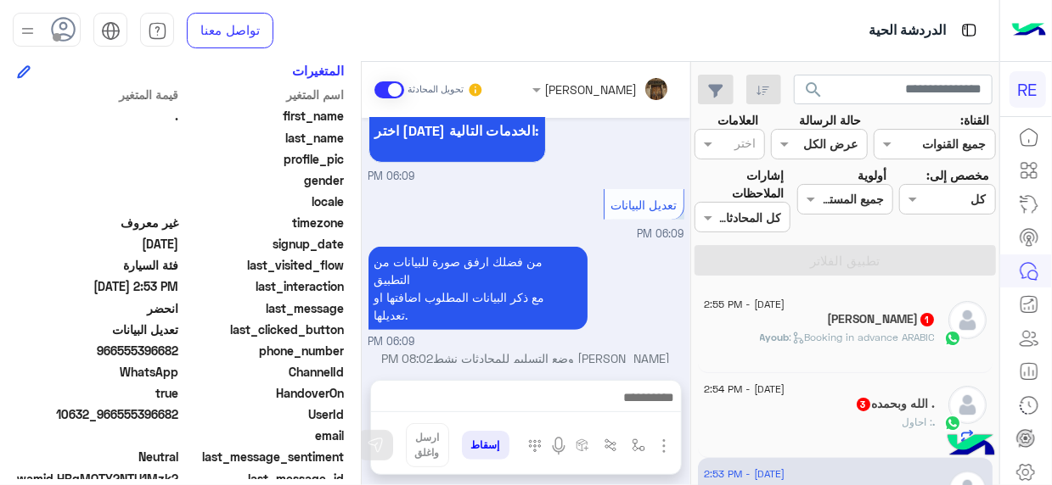
click at [890, 418] on div ". : احاول" at bounding box center [820, 430] width 232 height 30
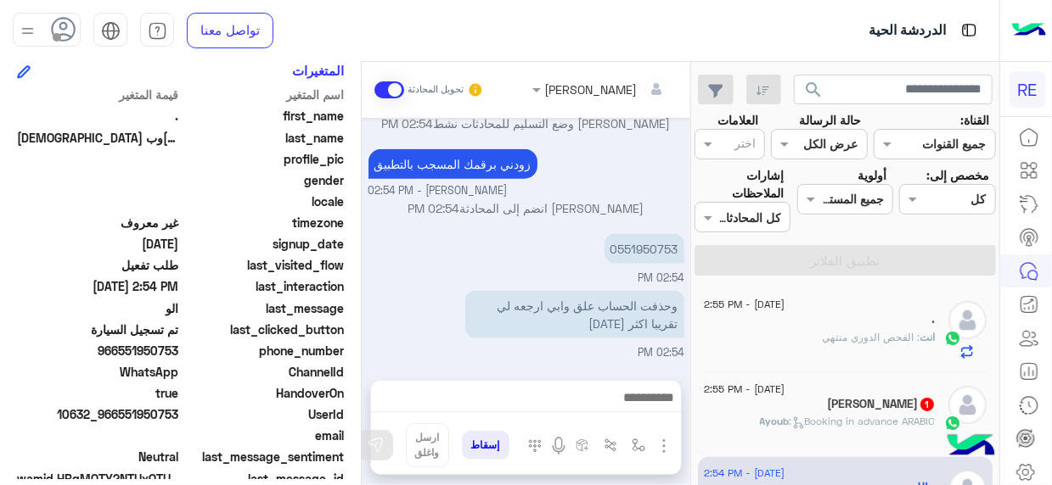
scroll to position [1022, 0]
drag, startPoint x: 619, startPoint y: 245, endPoint x: 674, endPoint y: 249, distance: 55.3
click at [674, 249] on p "0551950753" at bounding box center [644, 247] width 80 height 30
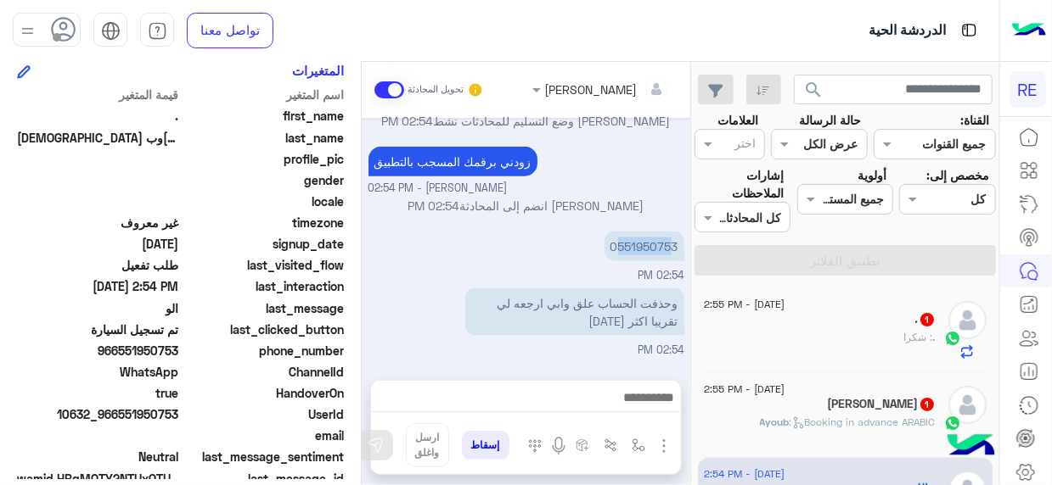
scroll to position [1069, 0]
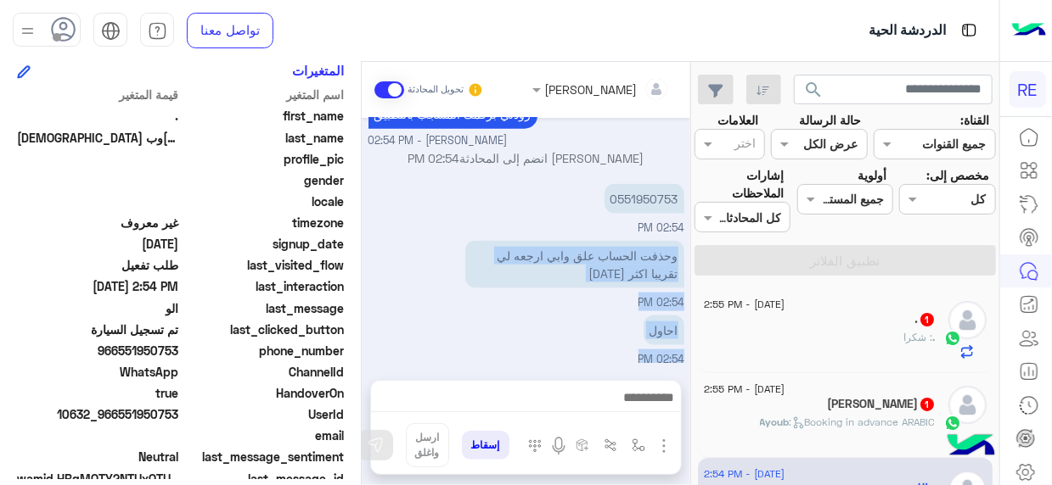
drag, startPoint x: 367, startPoint y: 334, endPoint x: 367, endPoint y: 385, distance: 50.9
click at [367, 385] on div "[PERSON_NAME] تحويل المحادثة [DATE] يمكنك الاطلاع على شروط الانضمام لرحلة ك (كا…" at bounding box center [526, 277] width 328 height 430
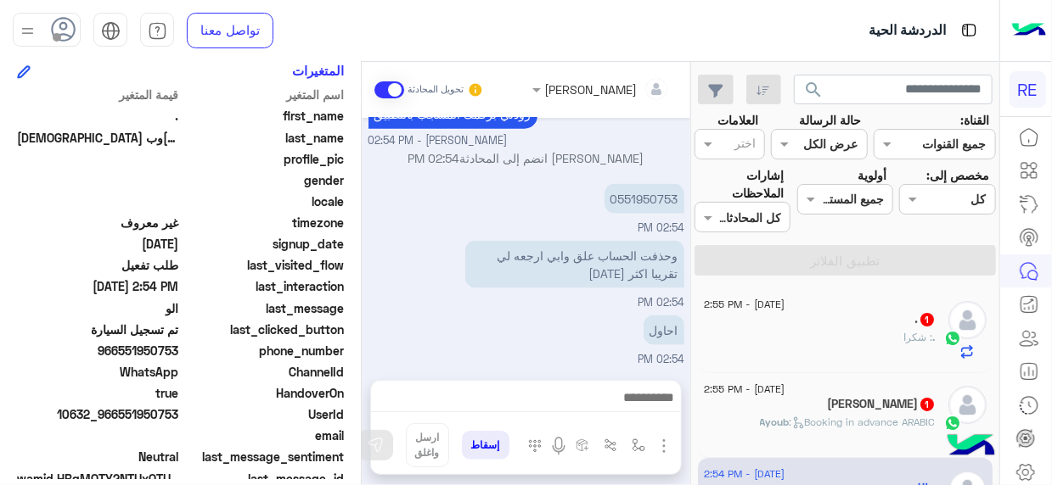
click at [784, 306] on span "[DATE] - 2:55 PM" at bounding box center [744, 304] width 81 height 15
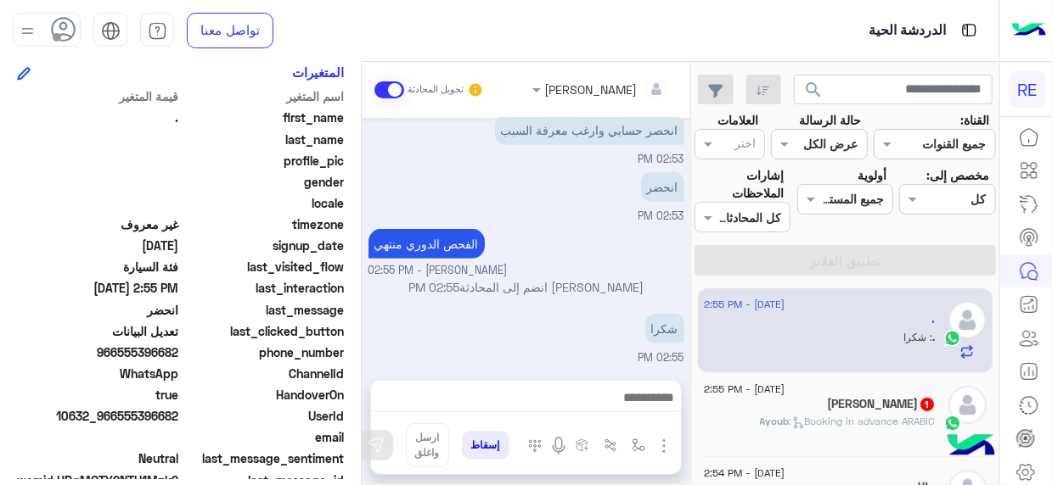
scroll to position [400, 0]
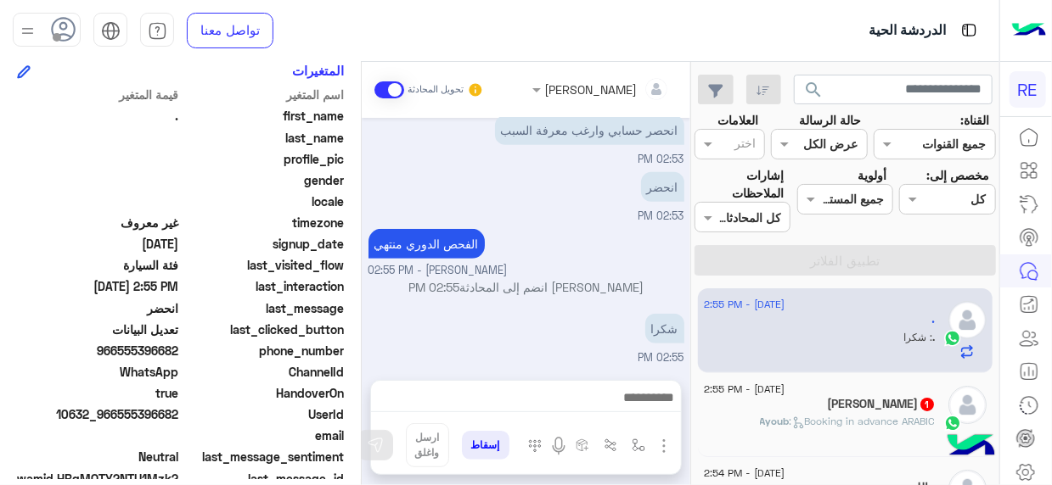
click at [822, 423] on span ": Booking in advance ARABIC" at bounding box center [862, 421] width 146 height 13
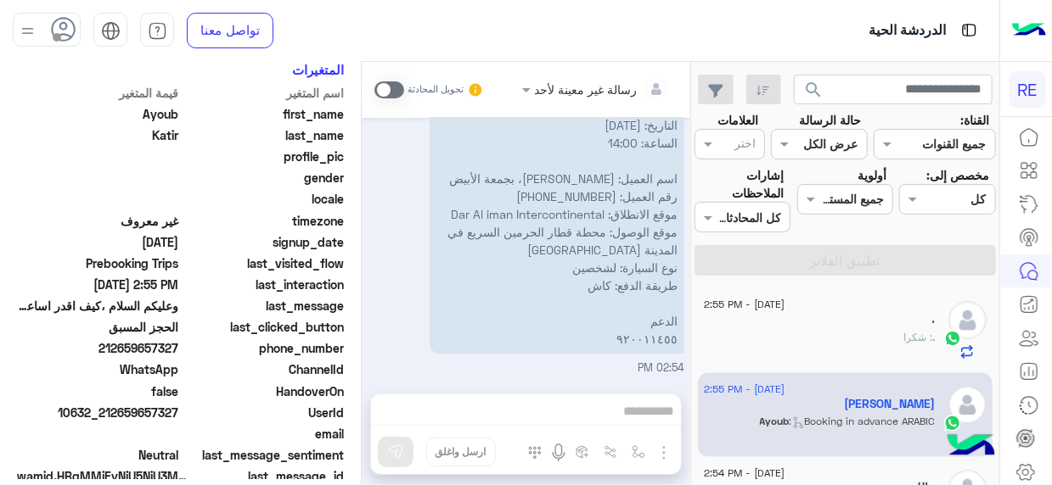
scroll to position [400, 0]
